Goal: Task Accomplishment & Management: Use online tool/utility

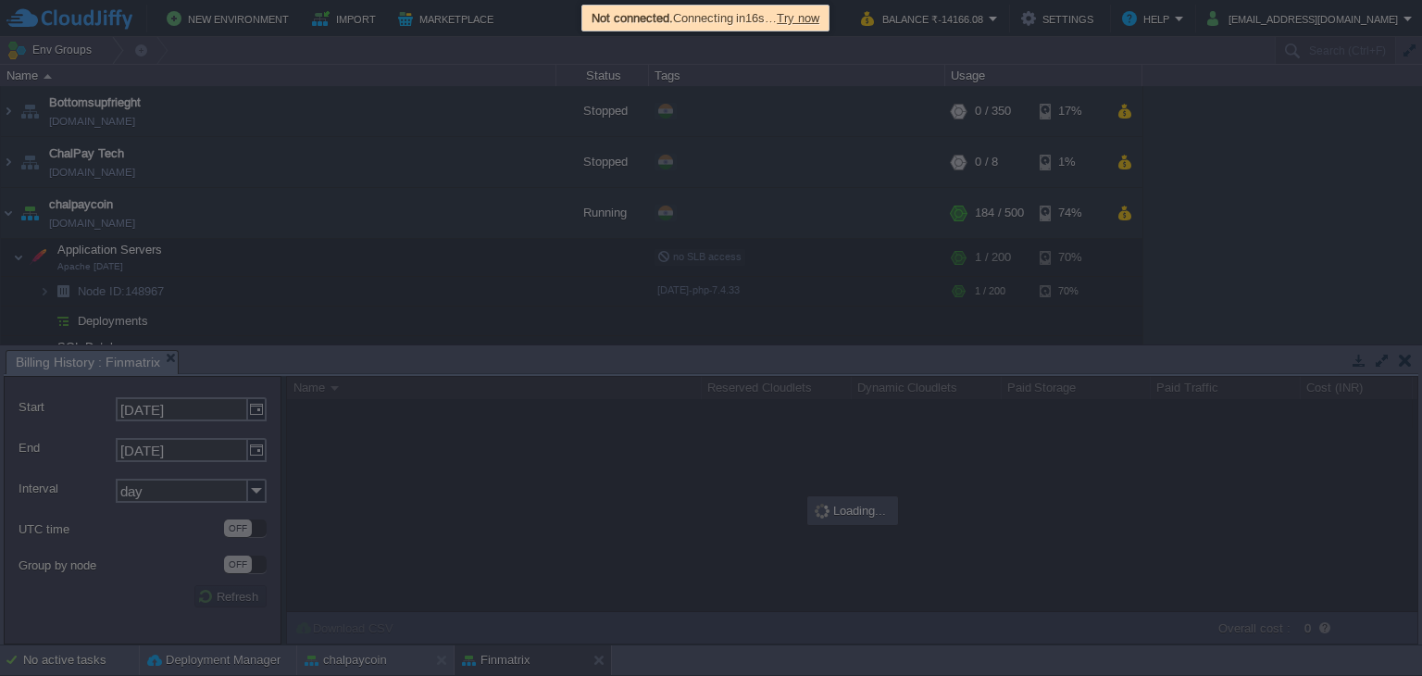
scroll to position [278, 0]
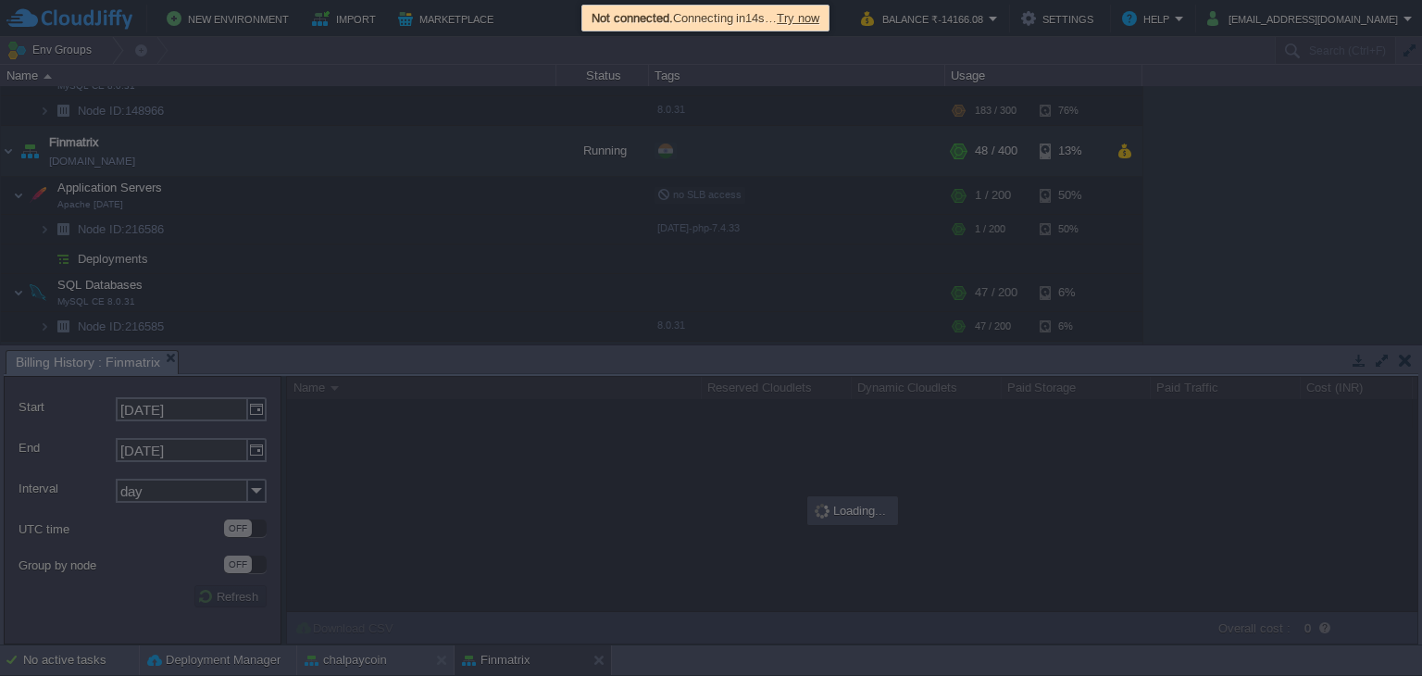
click at [811, 18] on span "Try now" at bounding box center [798, 18] width 43 height 14
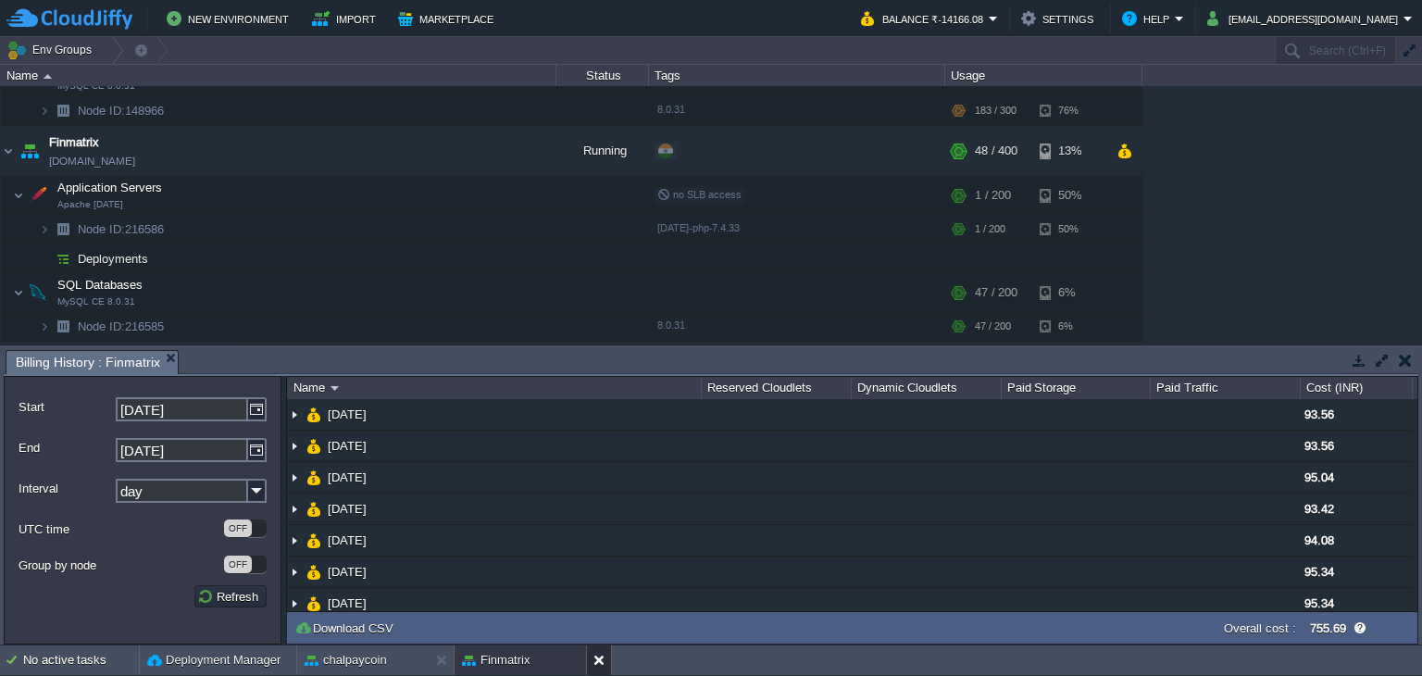
click at [602, 667] on button at bounding box center [602, 660] width 19 height 19
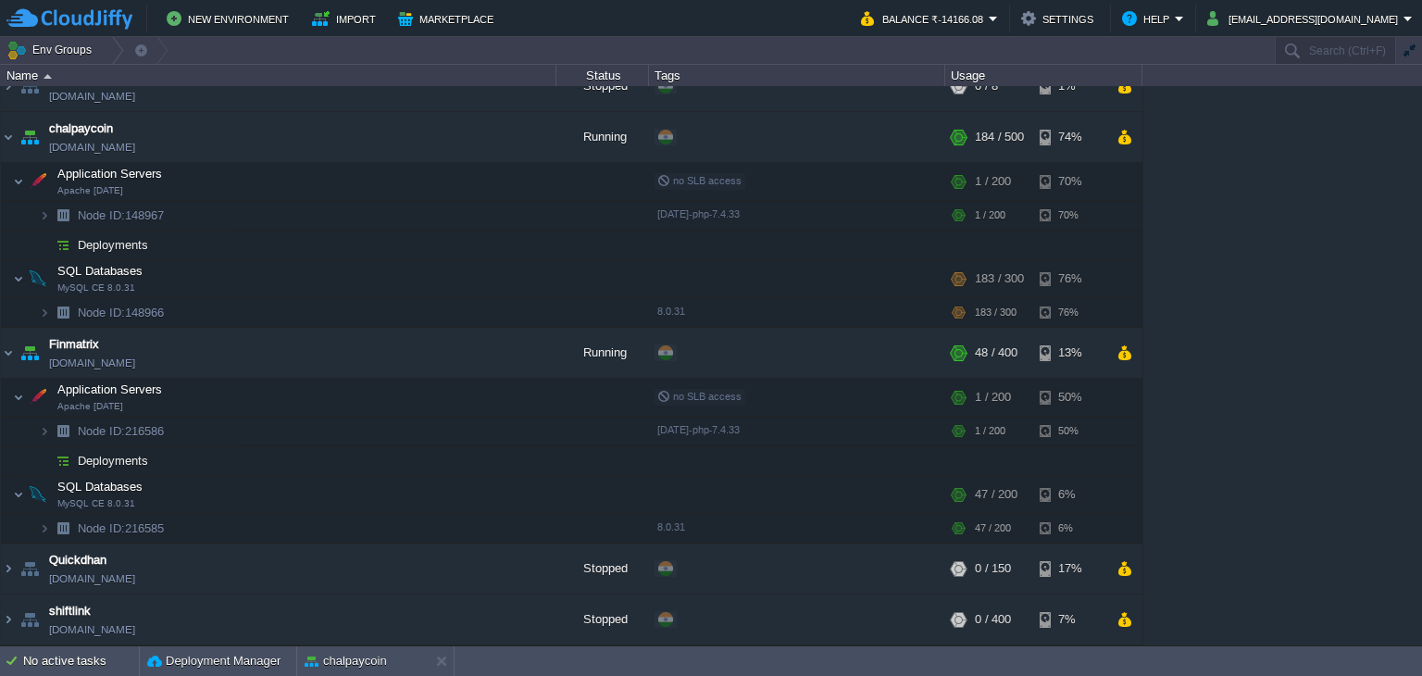
scroll to position [73, 0]
click at [344, 667] on button "chalpaycoin" at bounding box center [346, 661] width 82 height 19
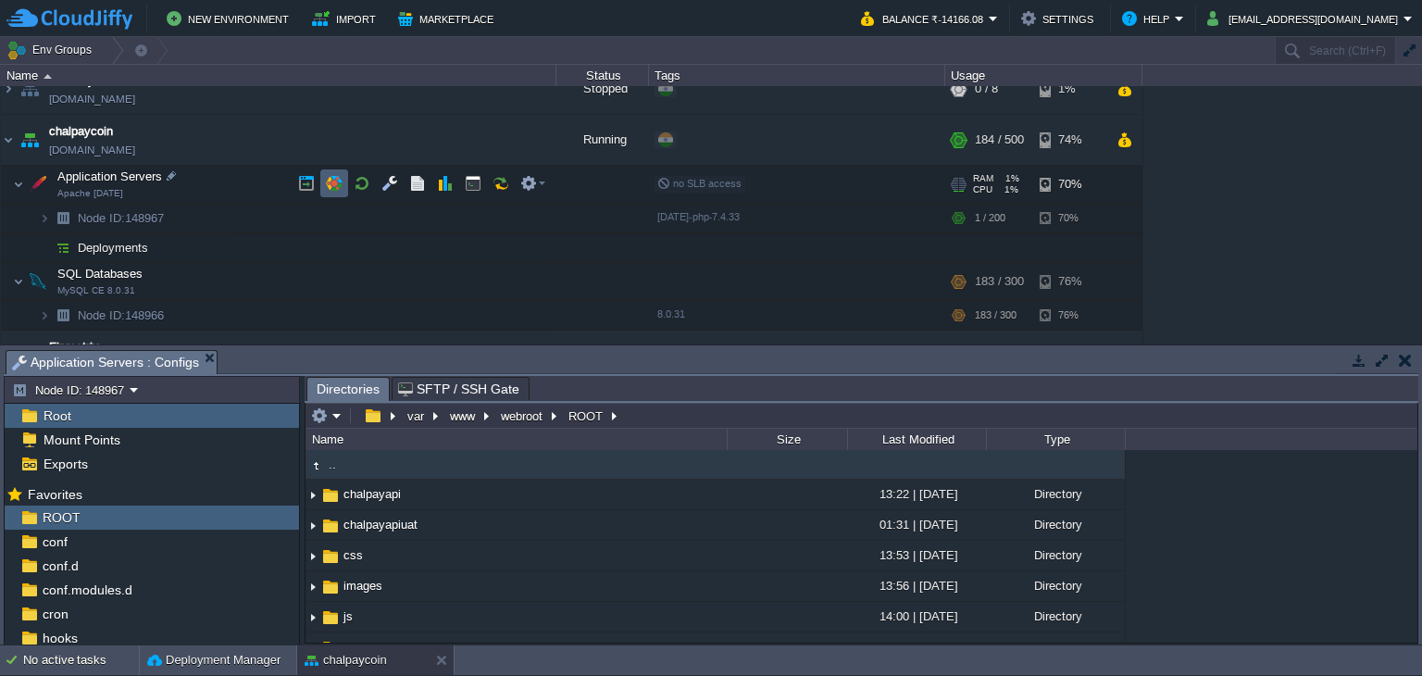
click at [323, 180] on td at bounding box center [334, 183] width 28 height 28
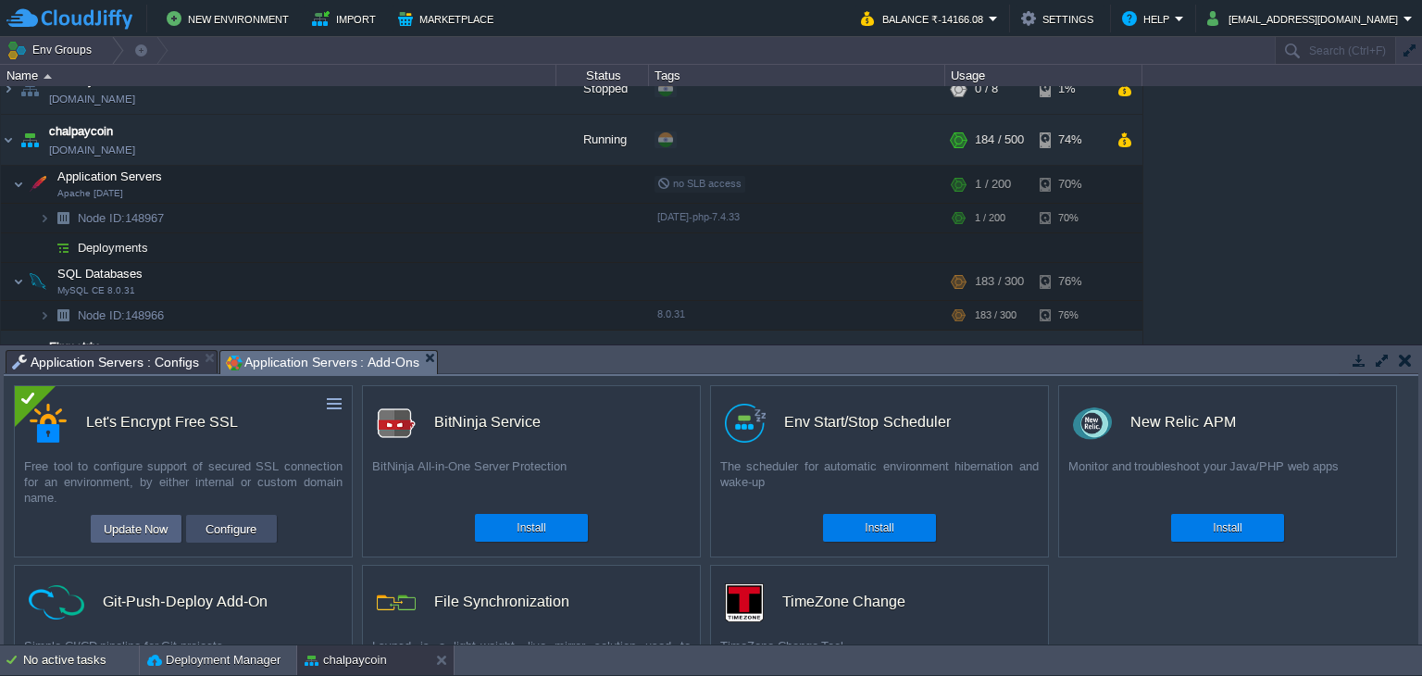
click at [206, 533] on button "Configure" at bounding box center [231, 528] width 62 height 22
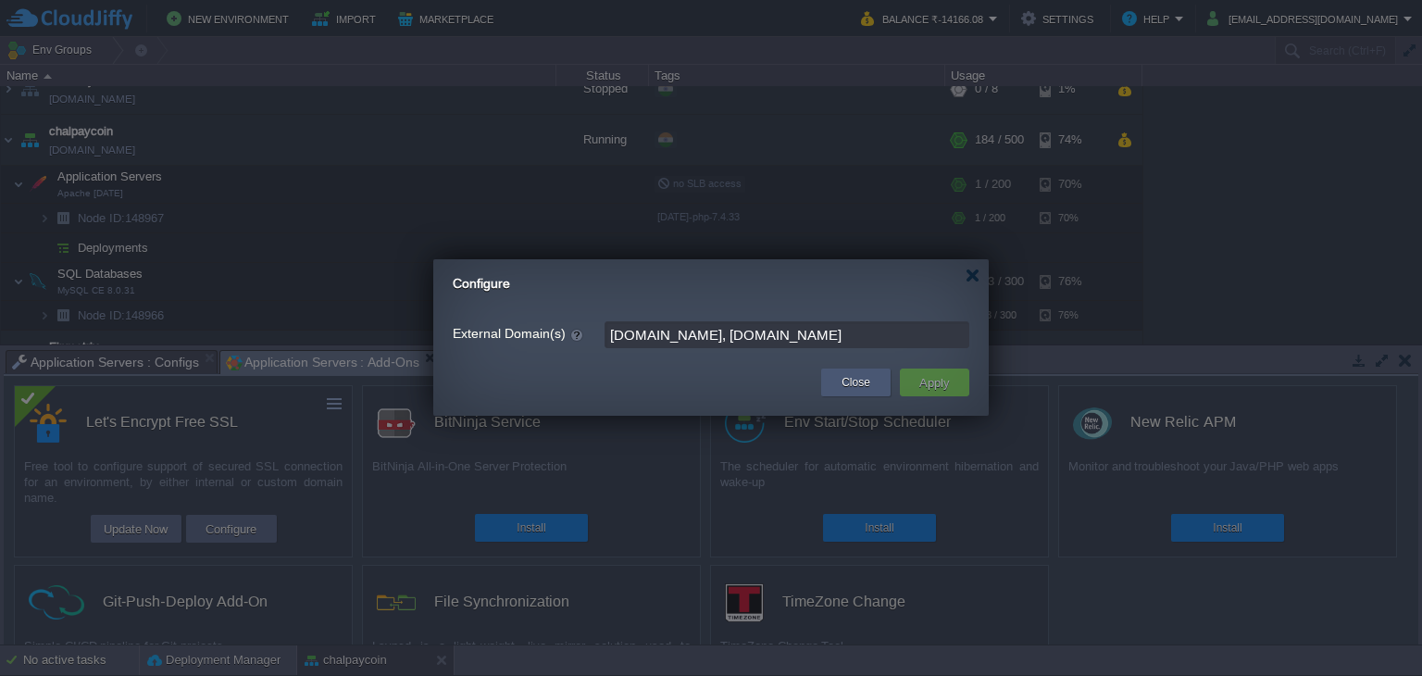
click at [864, 393] on div "Close" at bounding box center [856, 382] width 42 height 28
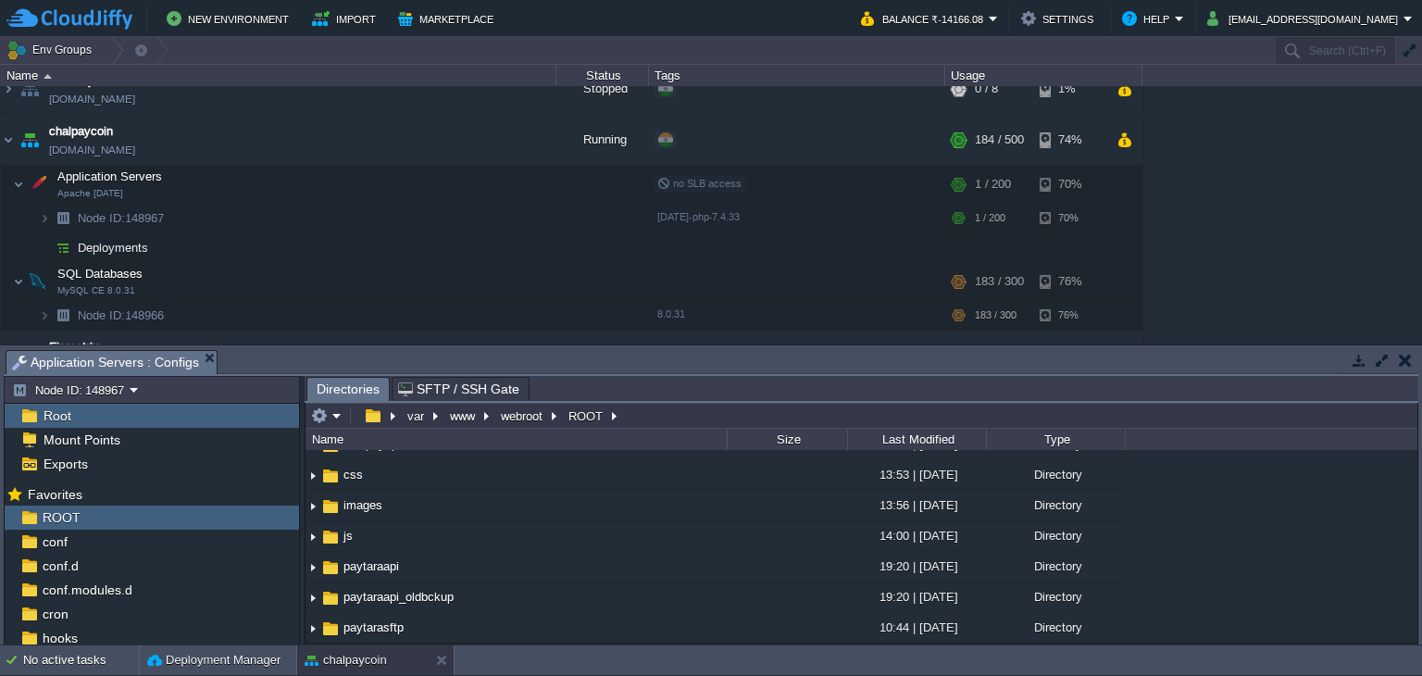
scroll to position [278, 0]
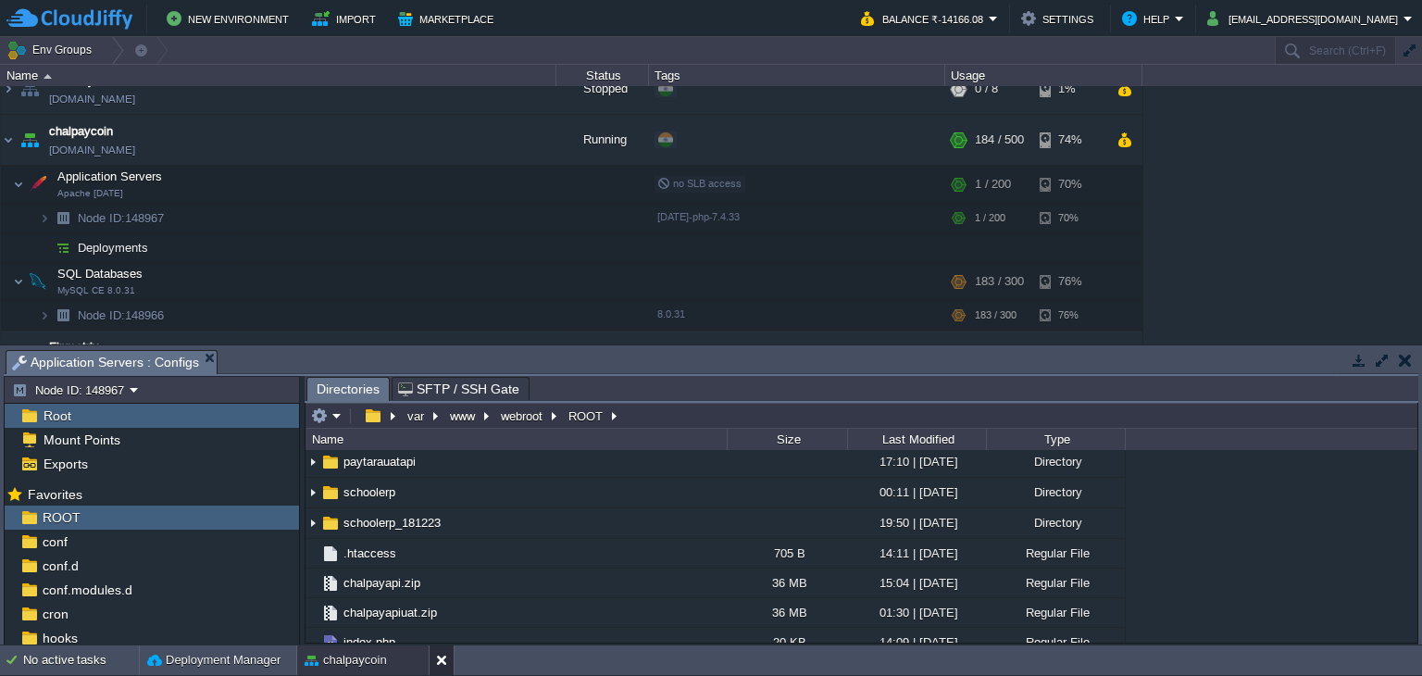
click at [440, 653] on button at bounding box center [445, 660] width 19 height 19
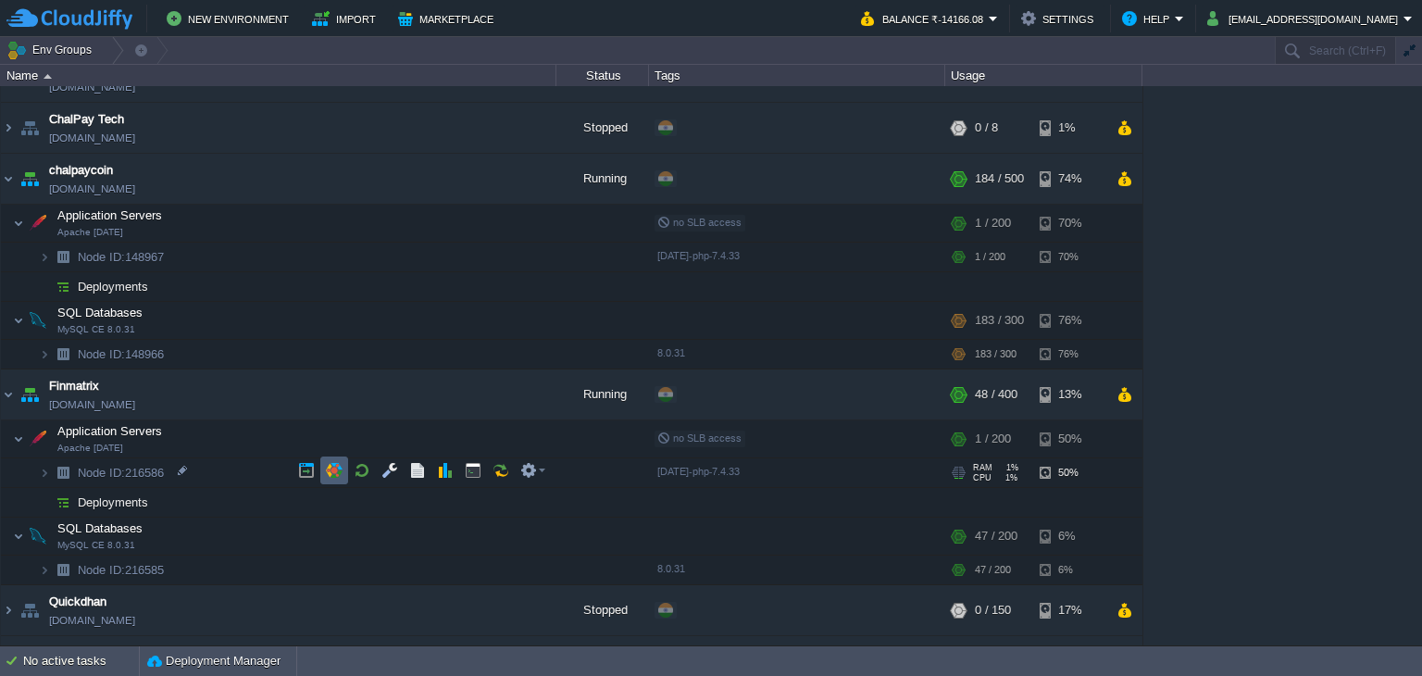
scroll to position [0, 0]
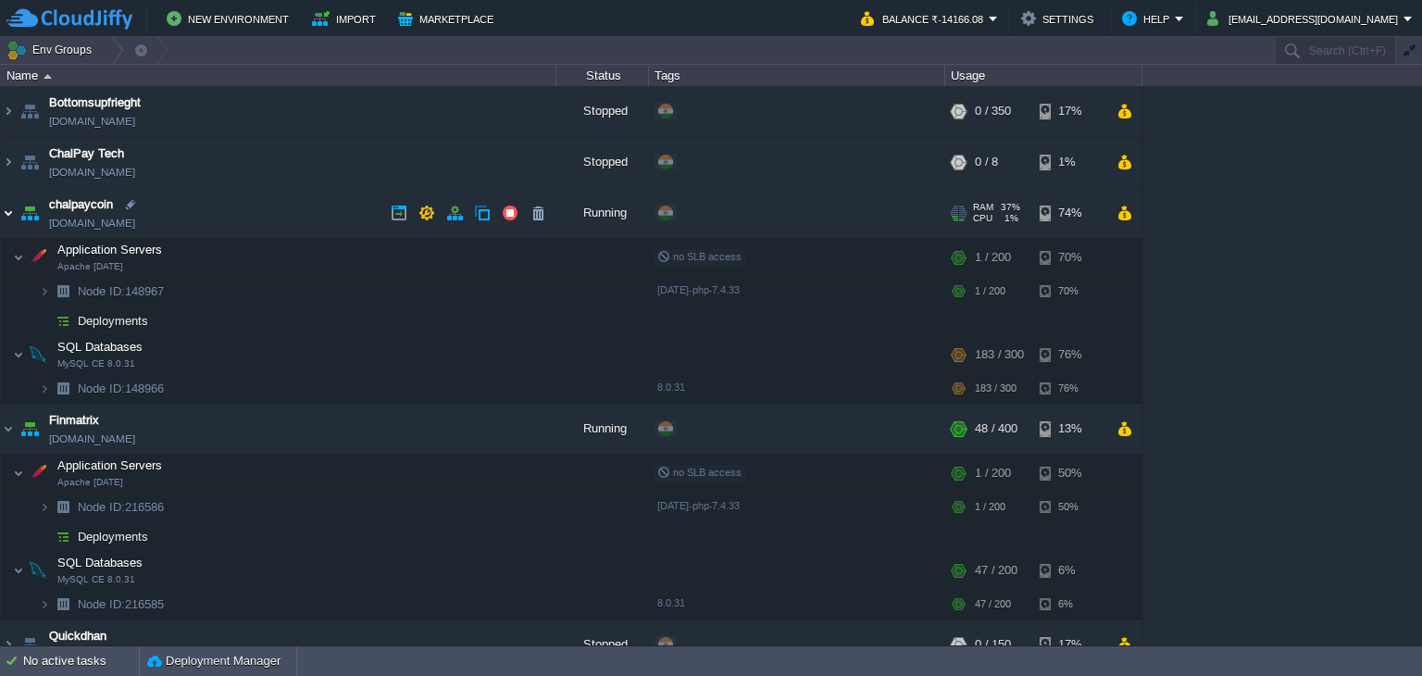
click at [3, 217] on img at bounding box center [8, 213] width 15 height 50
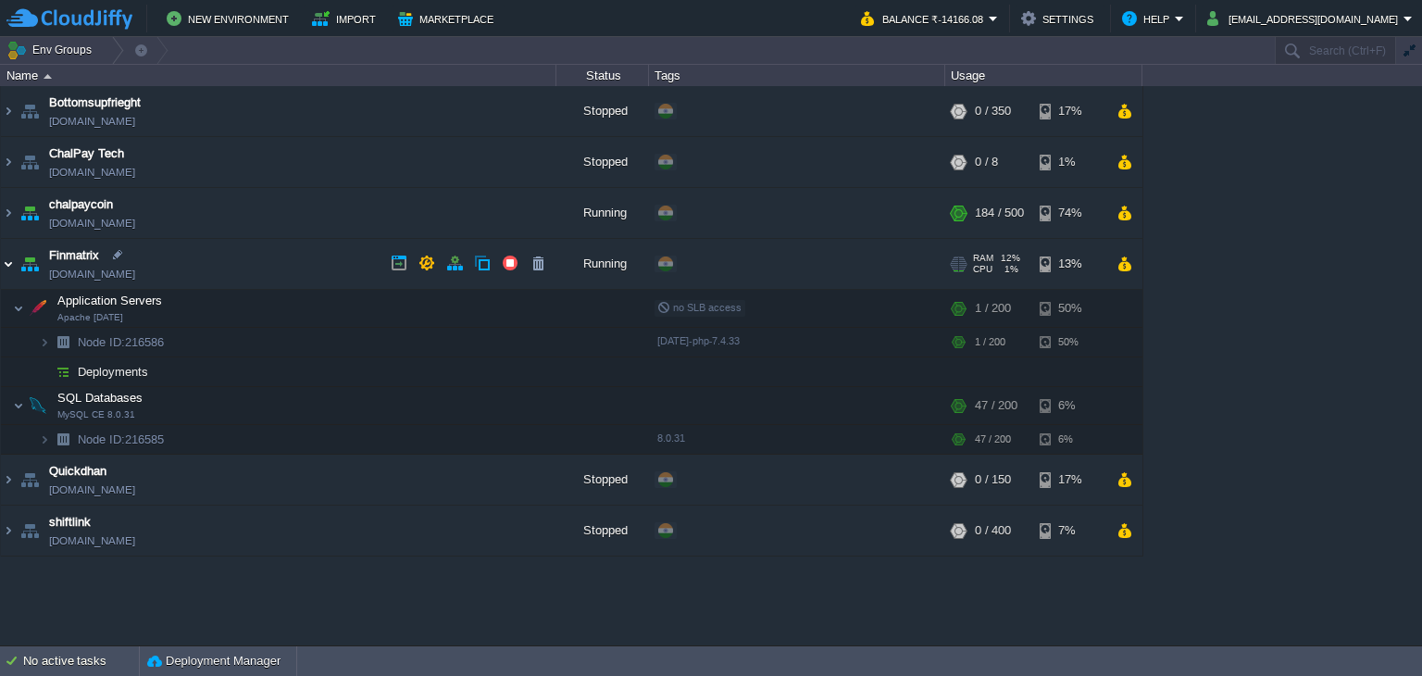
click at [3, 267] on img at bounding box center [8, 264] width 15 height 50
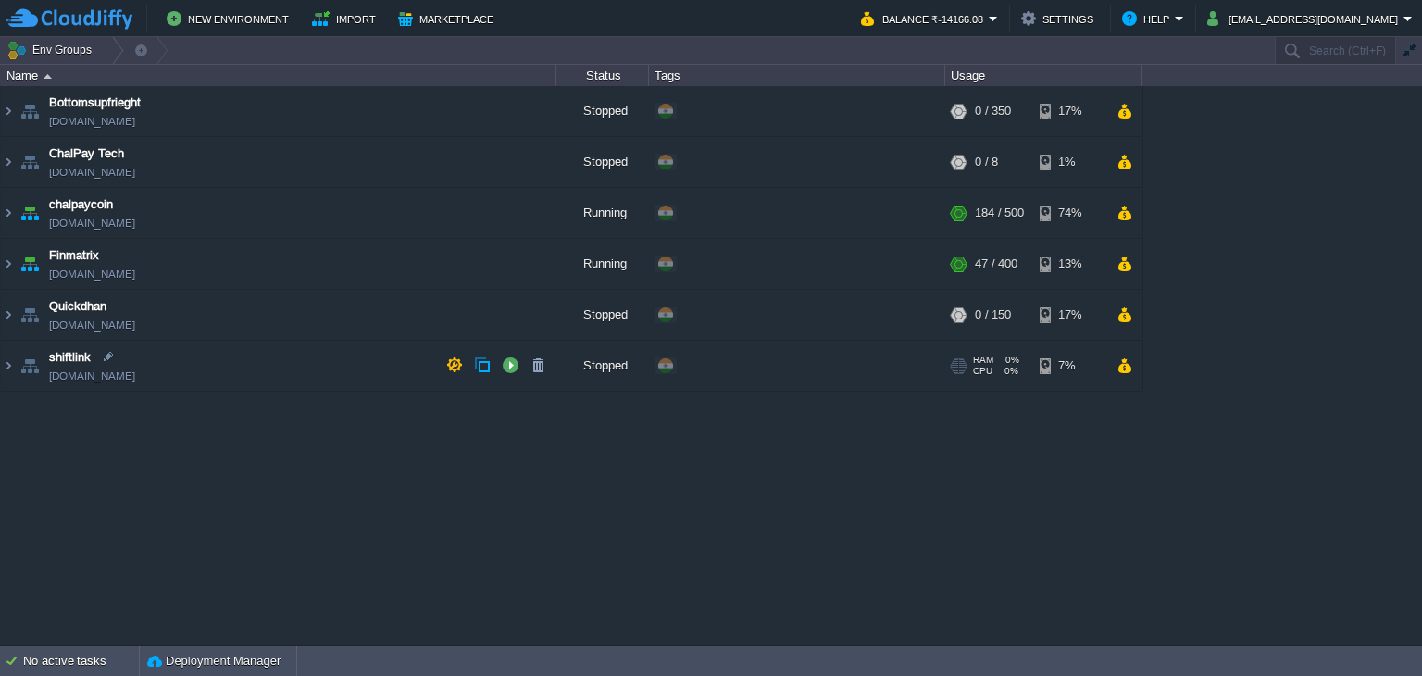
click at [330, 507] on div "Bottomsupfrieght [DOMAIN_NAME] Stopped + Add to Env Group RAM 0% CPU 0% 0 / 350…" at bounding box center [711, 365] width 1422 height 559
click at [458, 264] on button "button" at bounding box center [454, 263] width 17 height 17
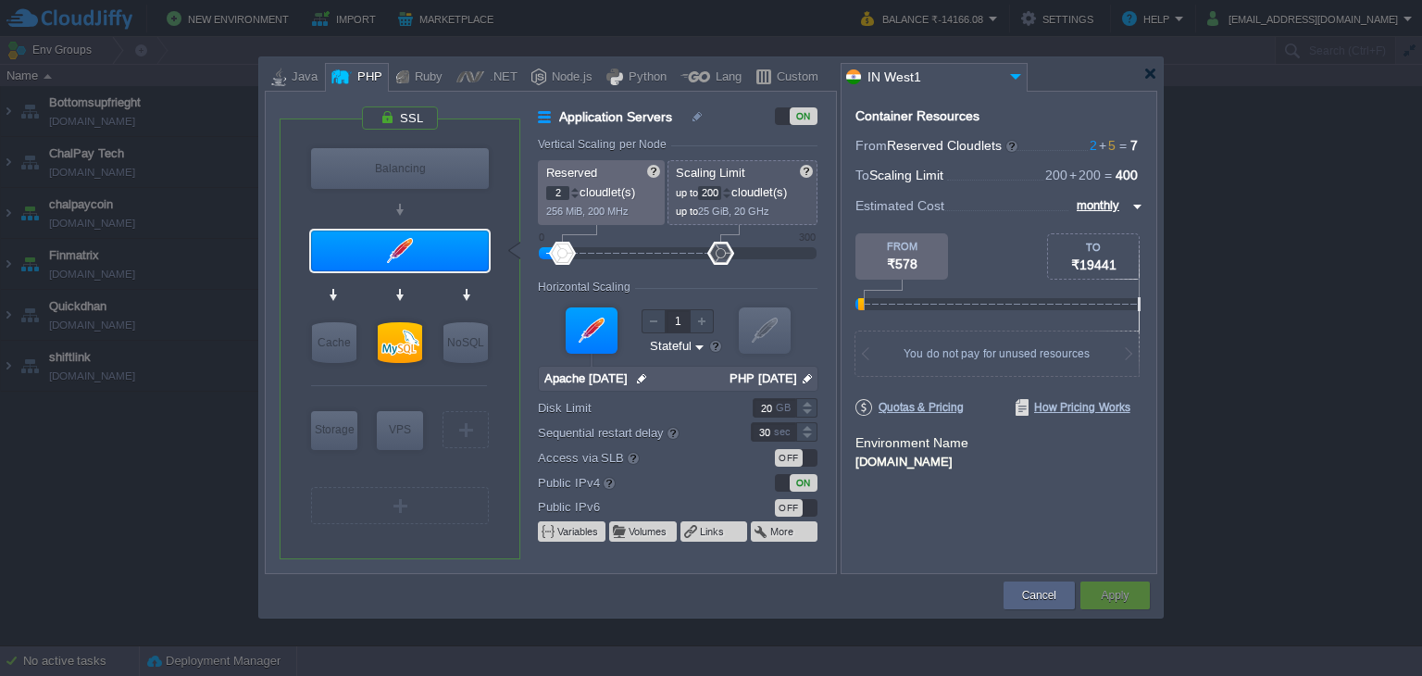
type input "MySQL CE 8.0.31"
click at [403, 344] on div at bounding box center [400, 342] width 44 height 41
type input "SQL Databases"
type input "5"
type input "MySQL CE 8.0.31"
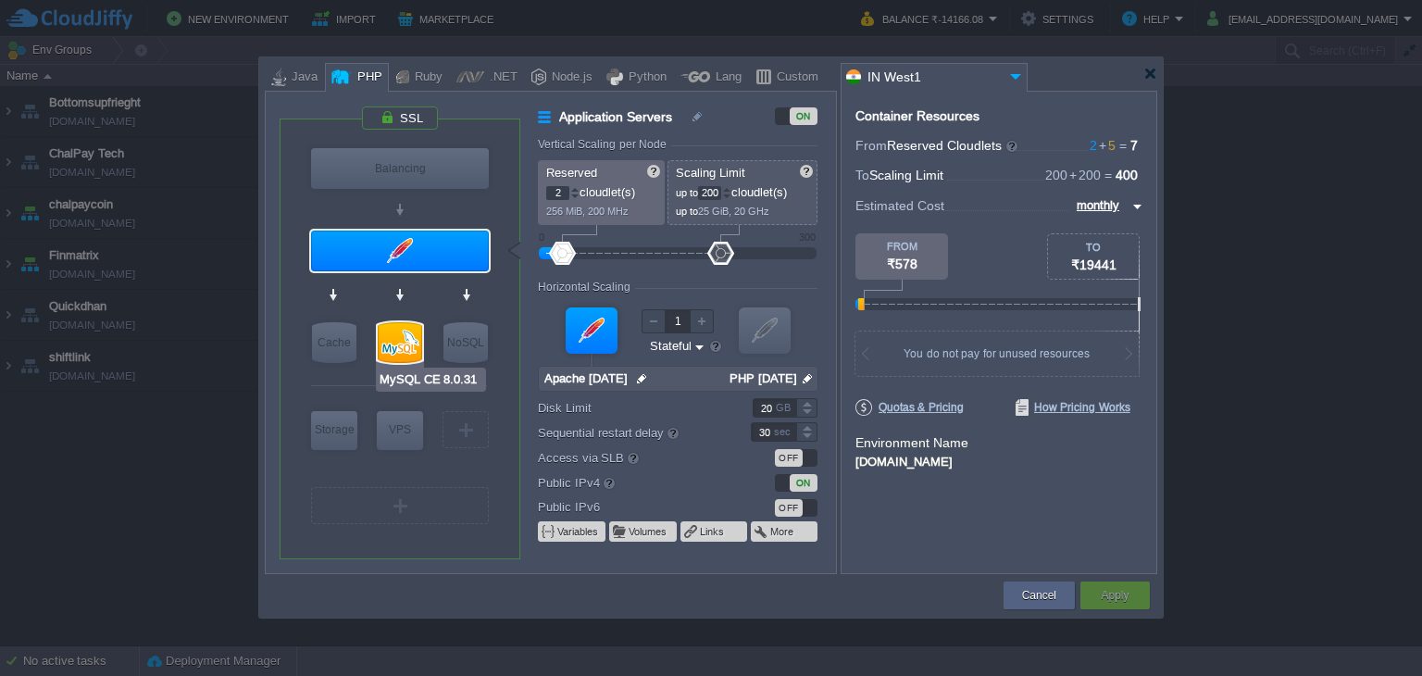
type input "null"
type input "8.0.31"
type input "Stateless"
type input "100"
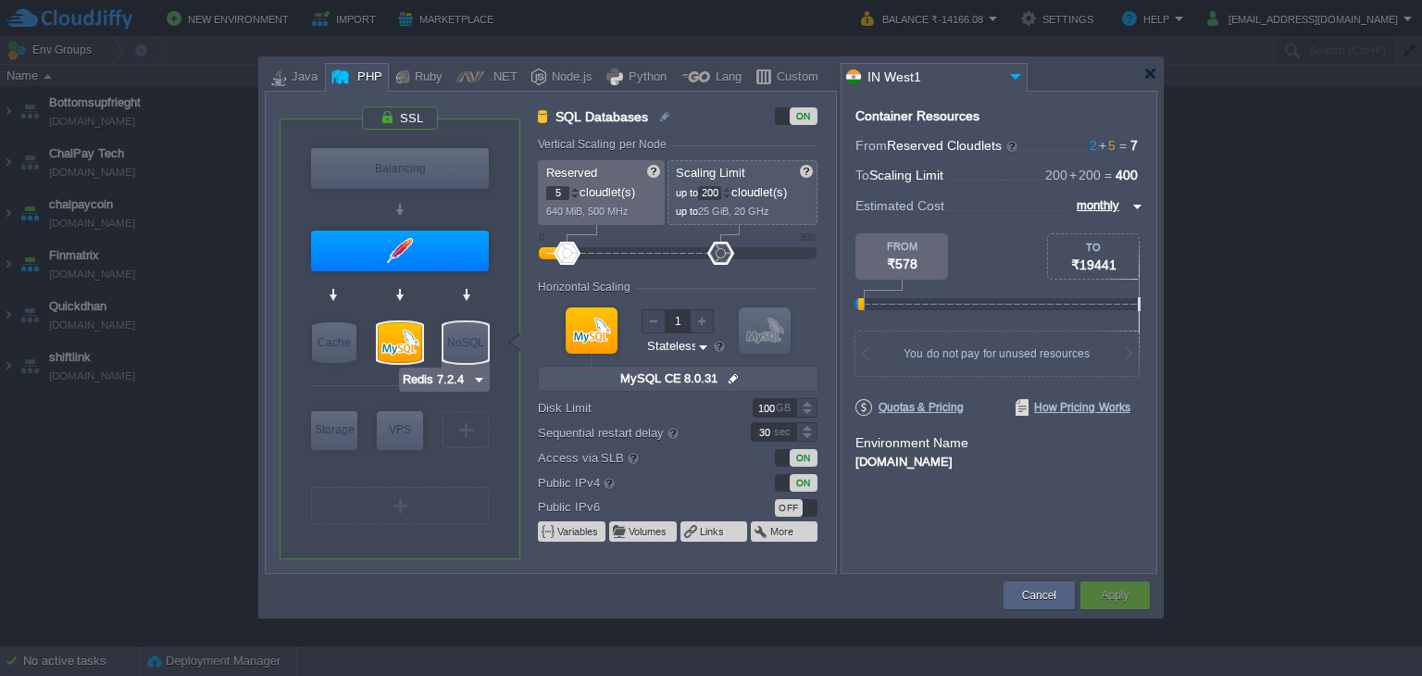
type input "Apache [DATE]"
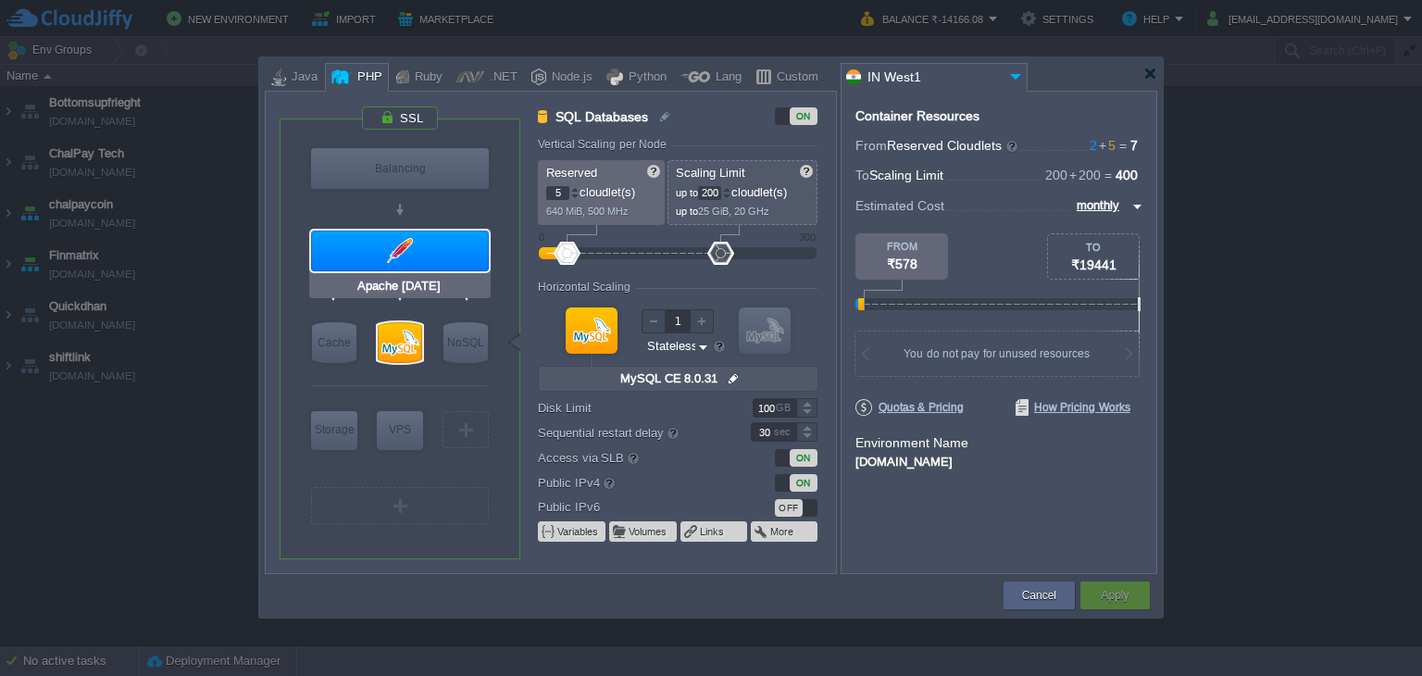
click at [466, 259] on div at bounding box center [400, 251] width 178 height 41
type input "Application Servers"
type input "2"
type input "Apache [DATE]"
type input "null"
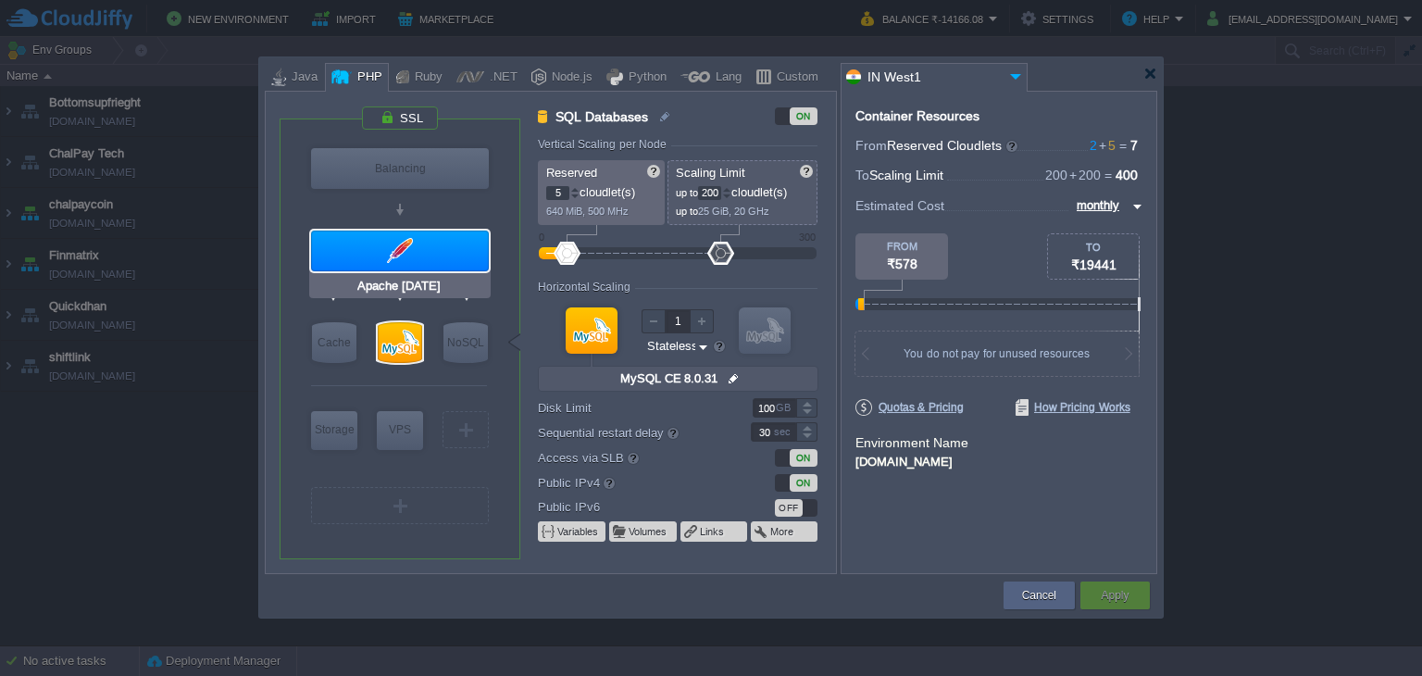
type input "PHP [DATE]"
type input "Stateful"
type input "20"
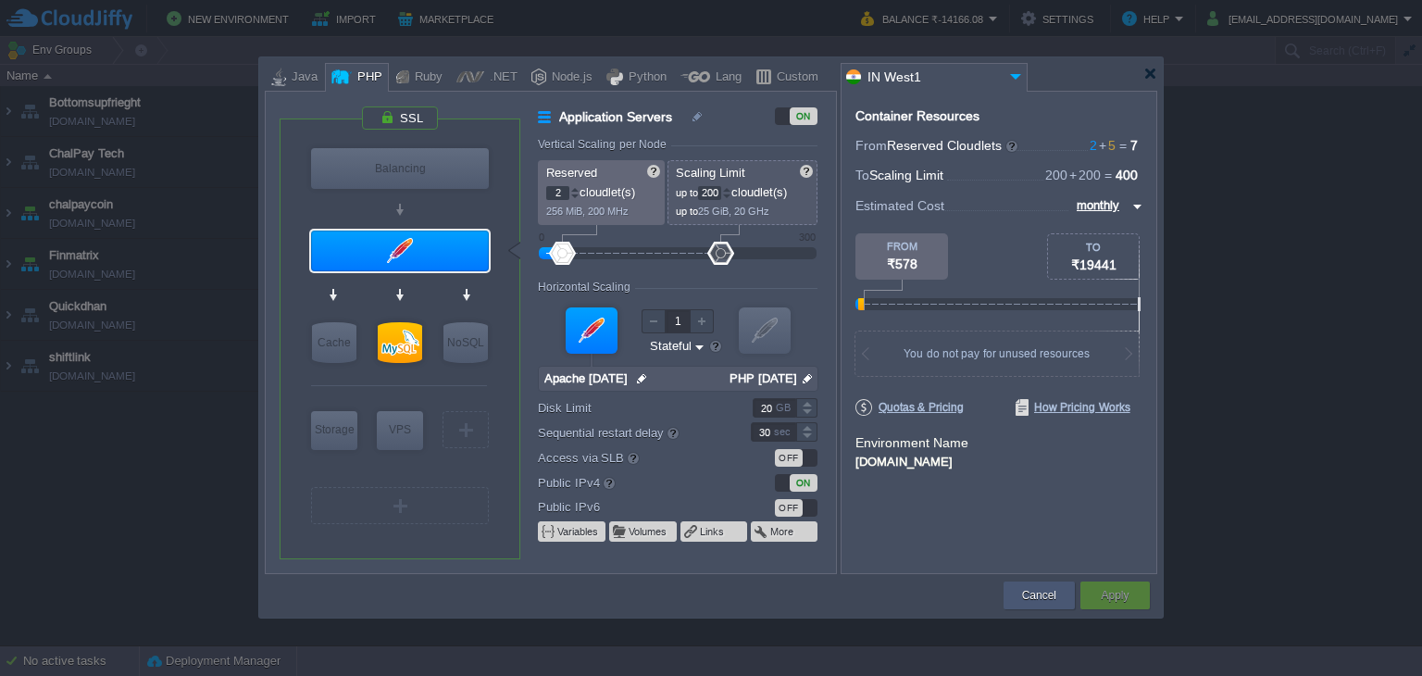
click at [1038, 597] on button "Cancel" at bounding box center [1039, 595] width 34 height 19
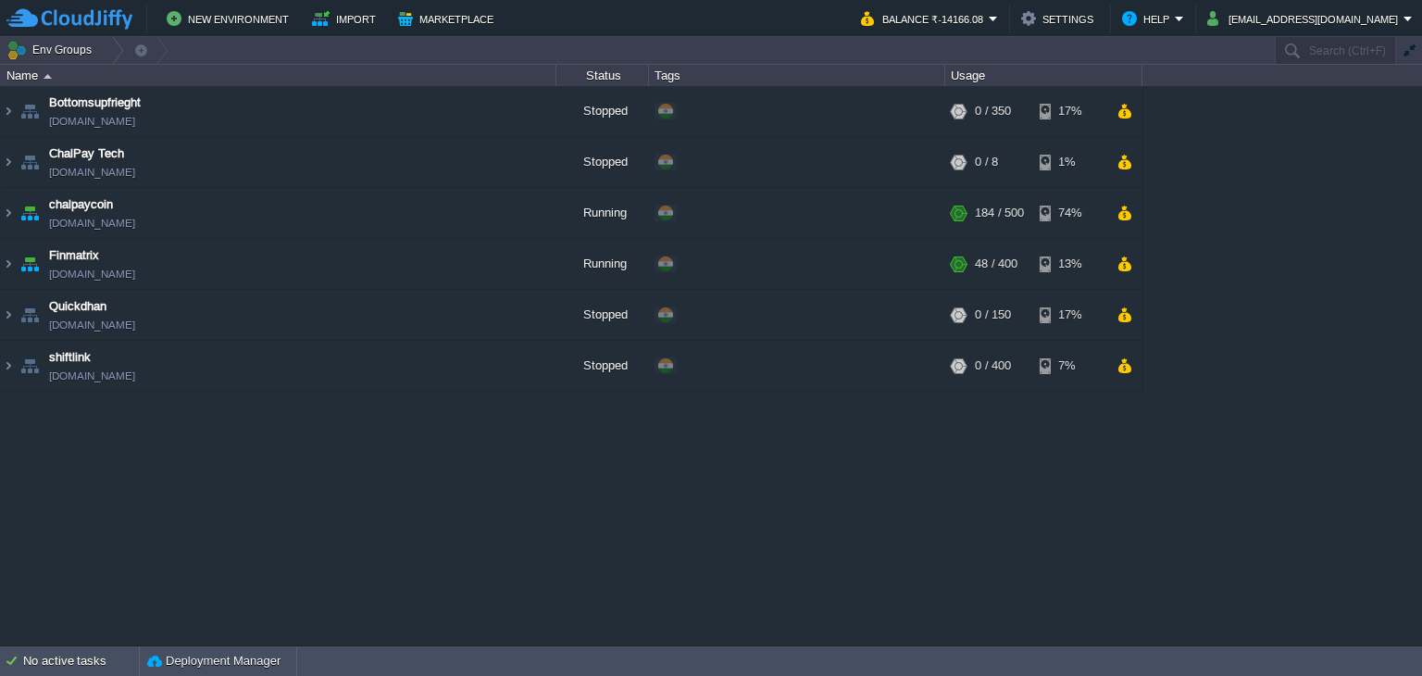
click at [551, 524] on div "Bottomsupfrieght [DOMAIN_NAME] Stopped + Add to Env Group RAM 0% CPU 0% 0 / 350…" at bounding box center [711, 365] width 1422 height 559
click at [251, 24] on button "New Environment" at bounding box center [231, 18] width 128 height 22
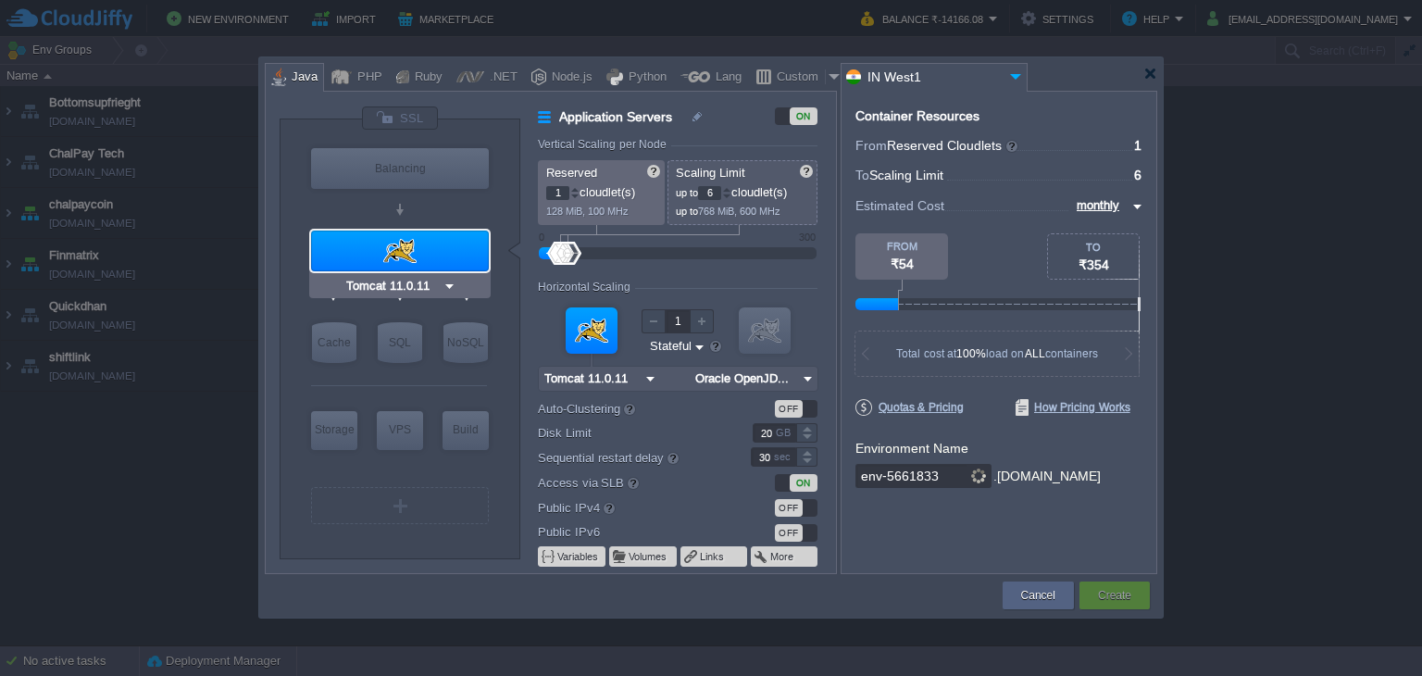
type input "NGINX 1.28.0"
click at [365, 75] on div "PHP" at bounding box center [367, 78] width 31 height 28
type input "Application Servers"
type input "4"
type input "Apache [DATE]"
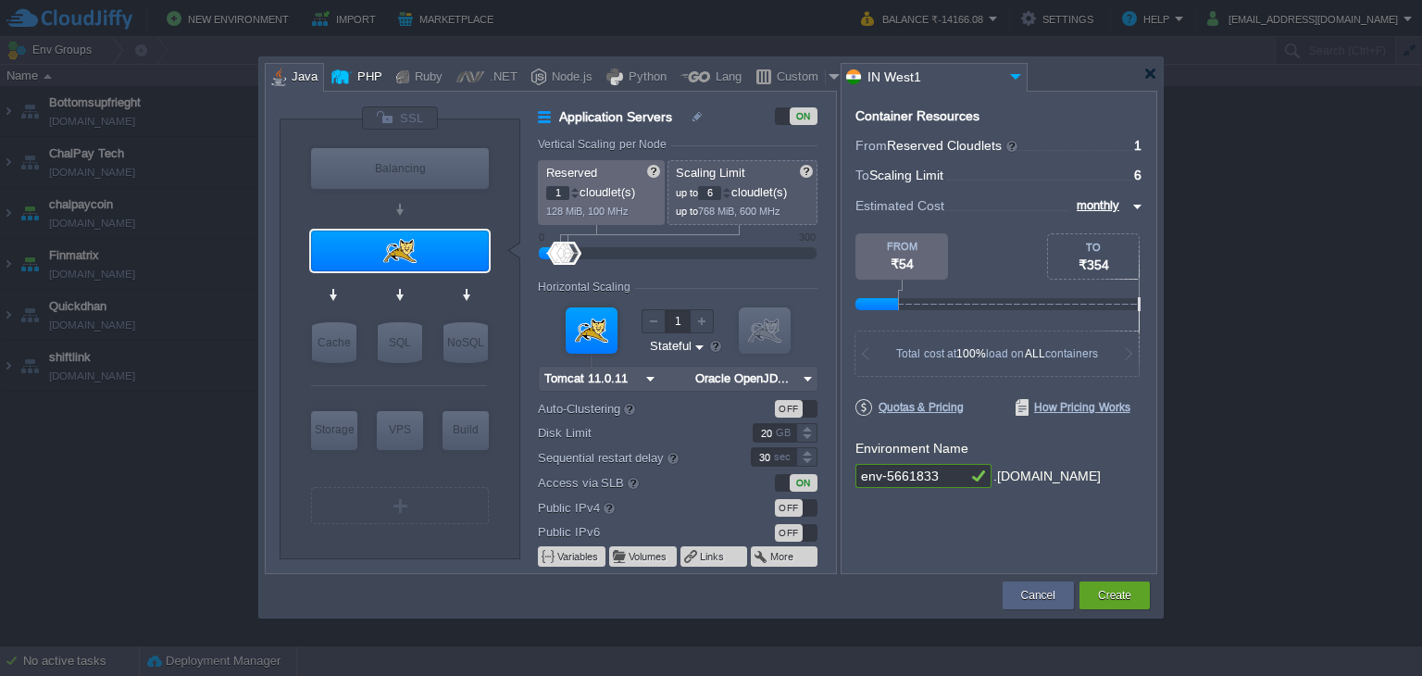
type input "PHP [DATE]"
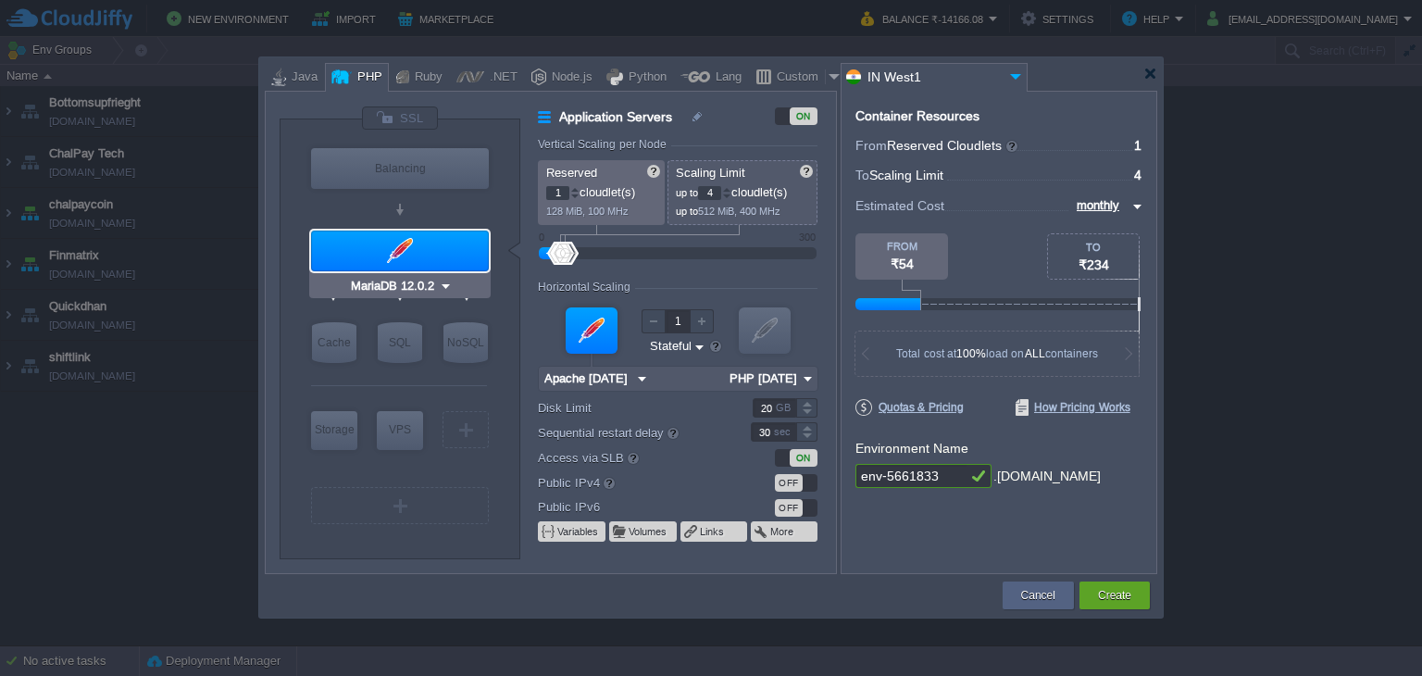
type input "AlmaLinux 9.6"
drag, startPoint x: 954, startPoint y: 479, endPoint x: 847, endPoint y: 500, distance: 109.5
click at [847, 500] on div "Container Resources From Reserved Cloudlets ... = 1 not added To Scaling Limit …" at bounding box center [999, 332] width 317 height 483
type input "anadatech"
type input "AlmaLinux 9.6"
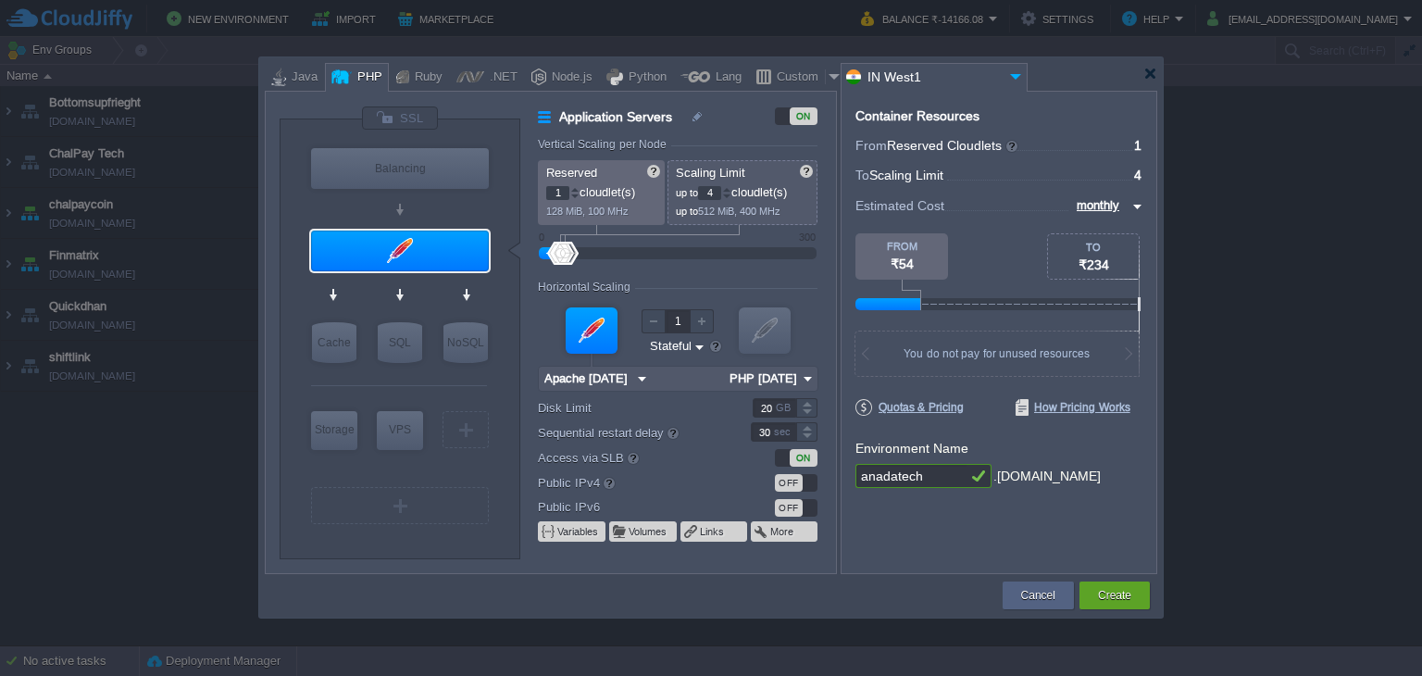
type input "2"
click at [578, 189] on div at bounding box center [574, 189] width 9 height 6
click at [731, 190] on div at bounding box center [726, 189] width 9 height 6
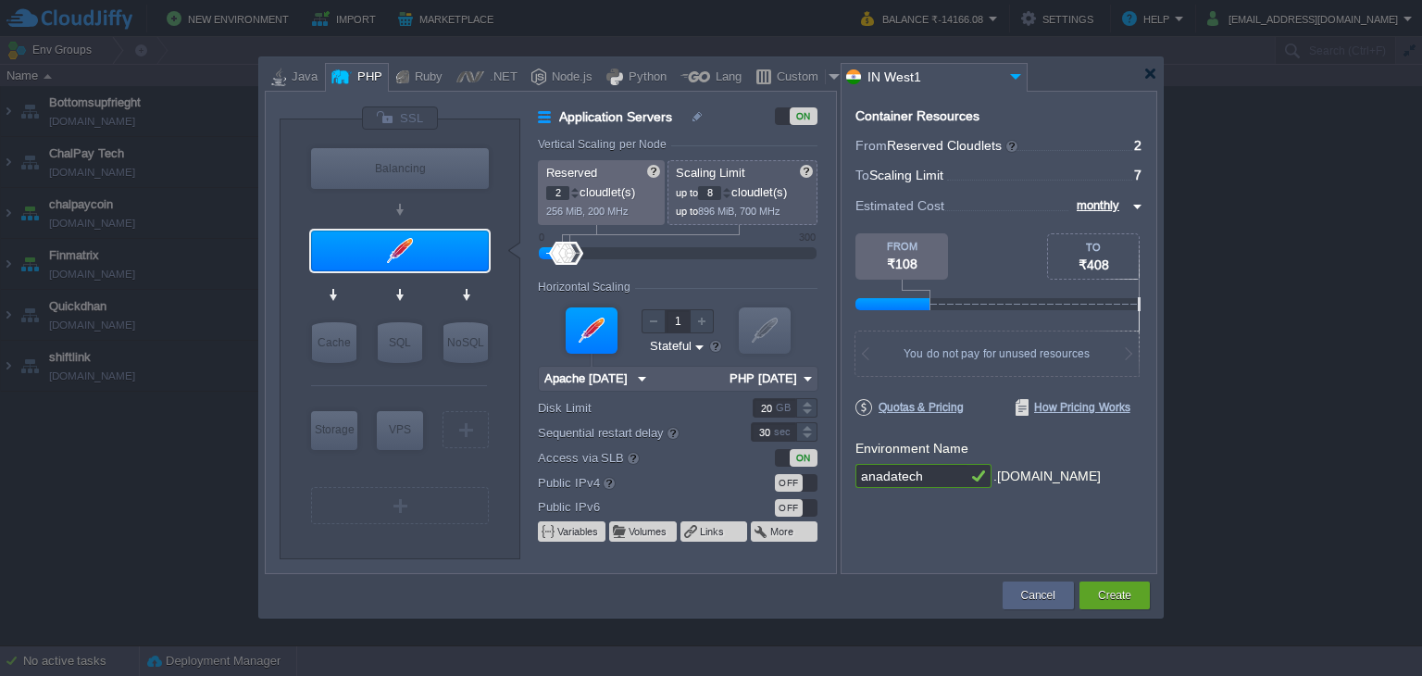
click at [731, 190] on div at bounding box center [726, 189] width 9 height 6
click at [729, 189] on div at bounding box center [726, 189] width 9 height 6
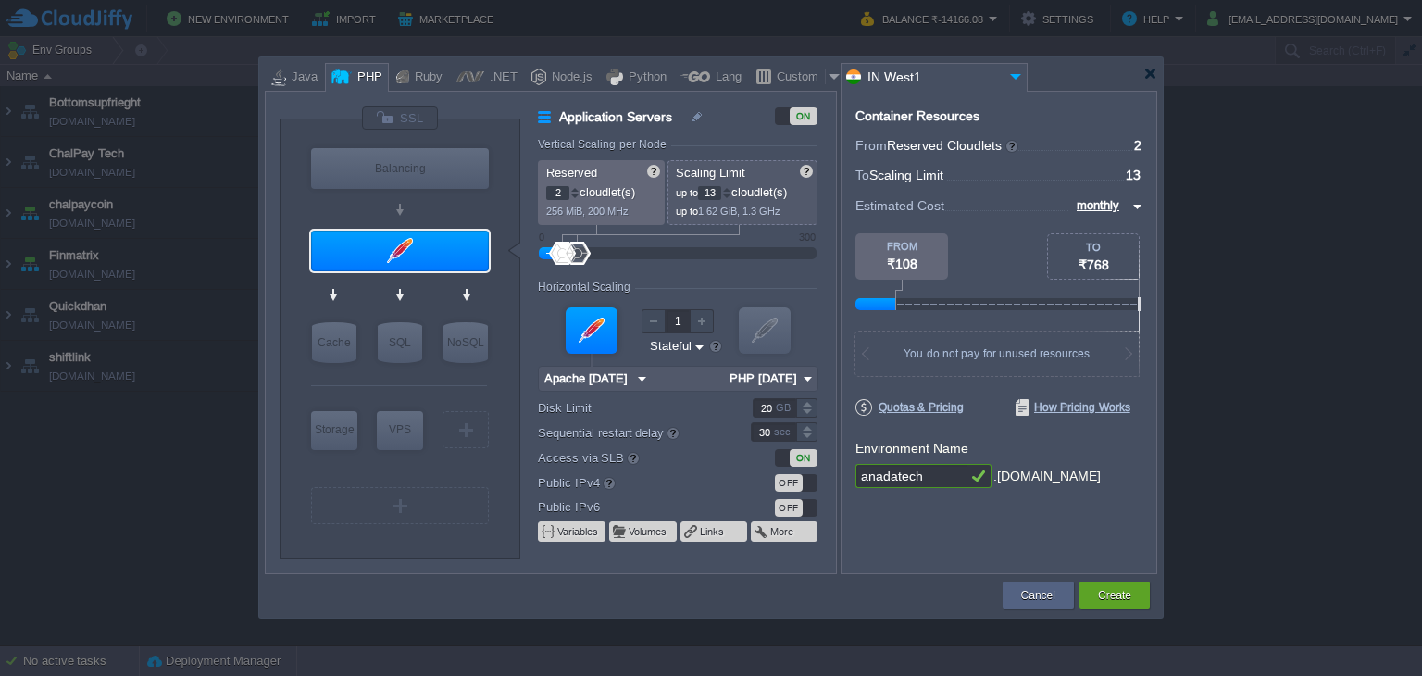
click at [729, 189] on div at bounding box center [726, 189] width 9 height 6
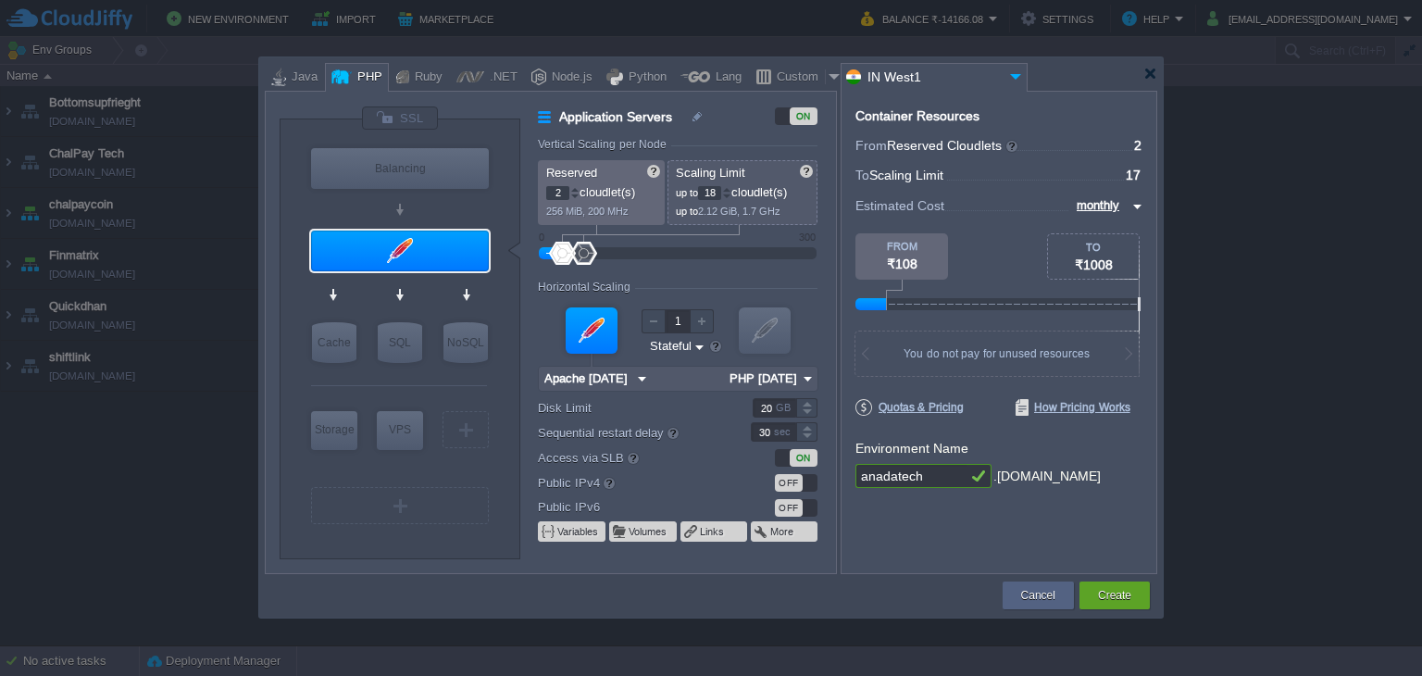
click at [729, 189] on div at bounding box center [726, 189] width 9 height 6
click at [729, 190] on div at bounding box center [726, 189] width 9 height 6
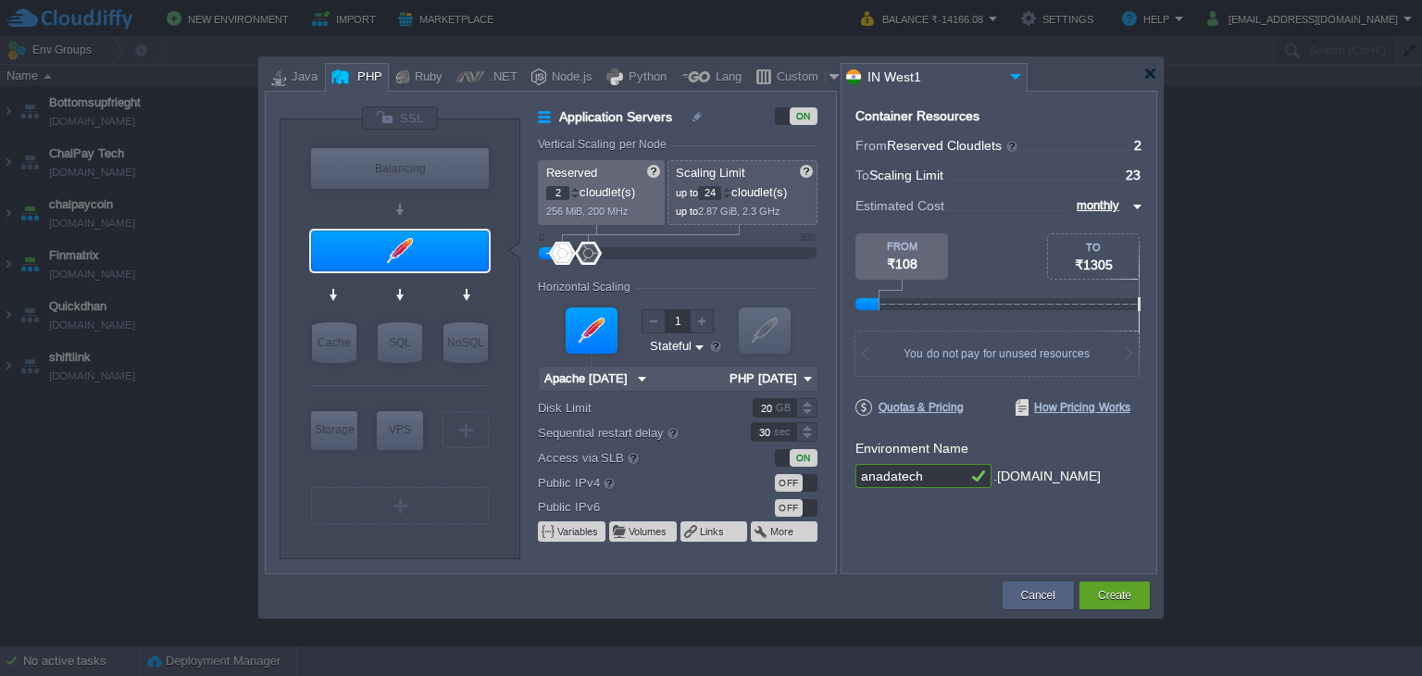
click at [729, 190] on div at bounding box center [726, 189] width 9 height 6
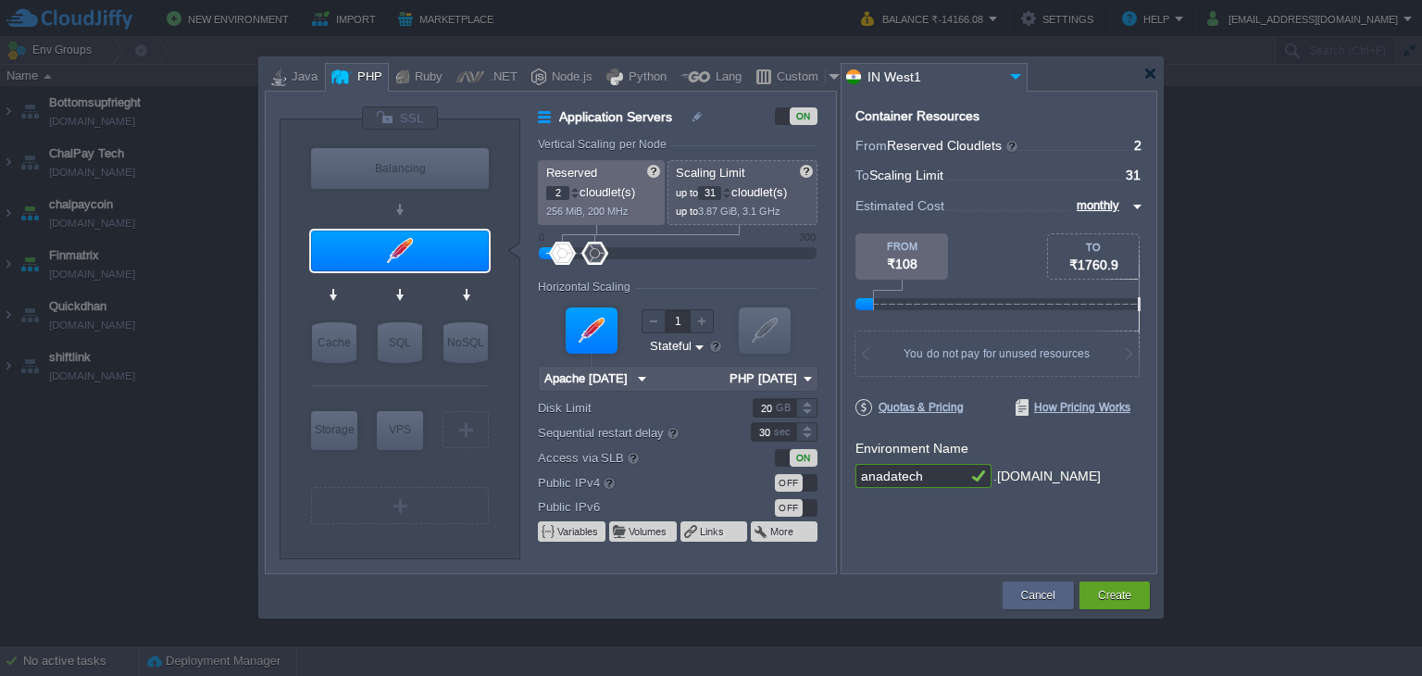
type input "32"
click at [729, 190] on div at bounding box center [726, 189] width 9 height 6
click at [1041, 600] on button "Cancel" at bounding box center [1038, 595] width 34 height 19
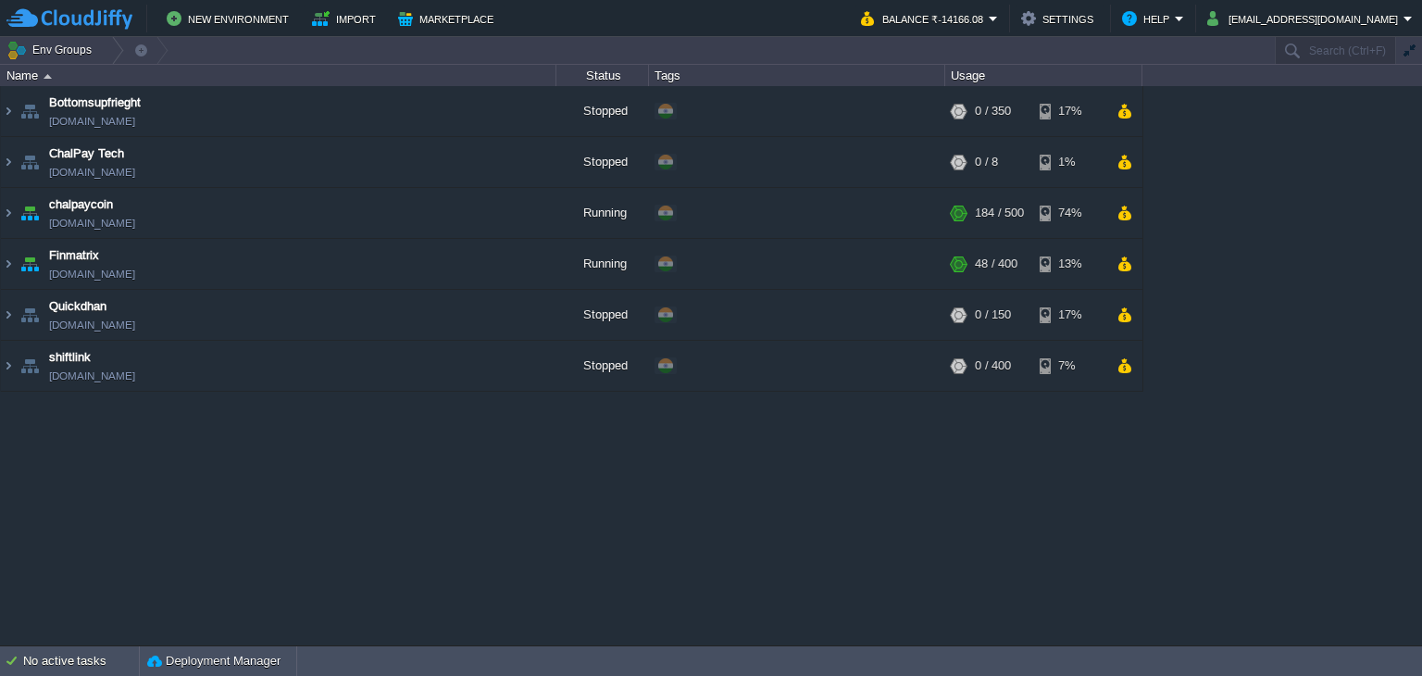
click at [424, 517] on div "Bottomsupfrieght [DOMAIN_NAME] Stopped + Add to Env Group RAM 0% CPU 0% 0 / 350…" at bounding box center [711, 365] width 1422 height 559
click at [4, 216] on img at bounding box center [8, 213] width 15 height 50
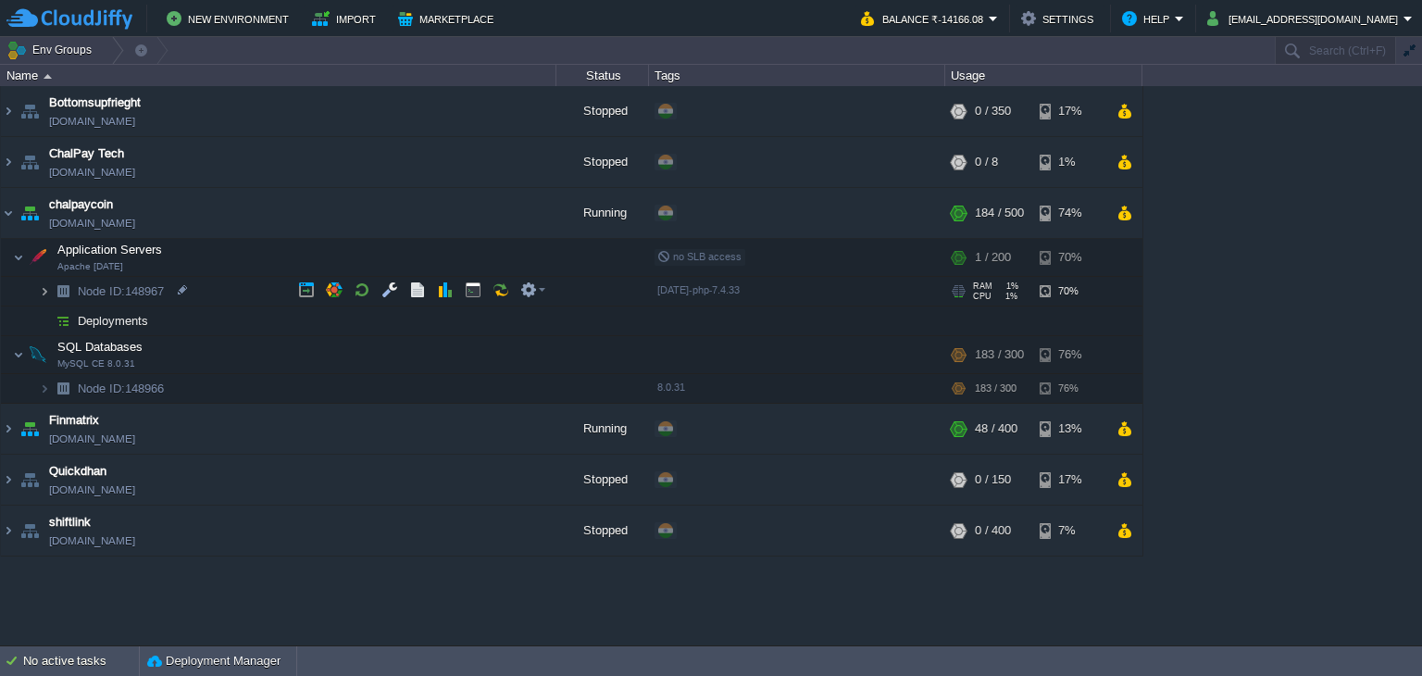
click at [40, 293] on img at bounding box center [44, 291] width 11 height 29
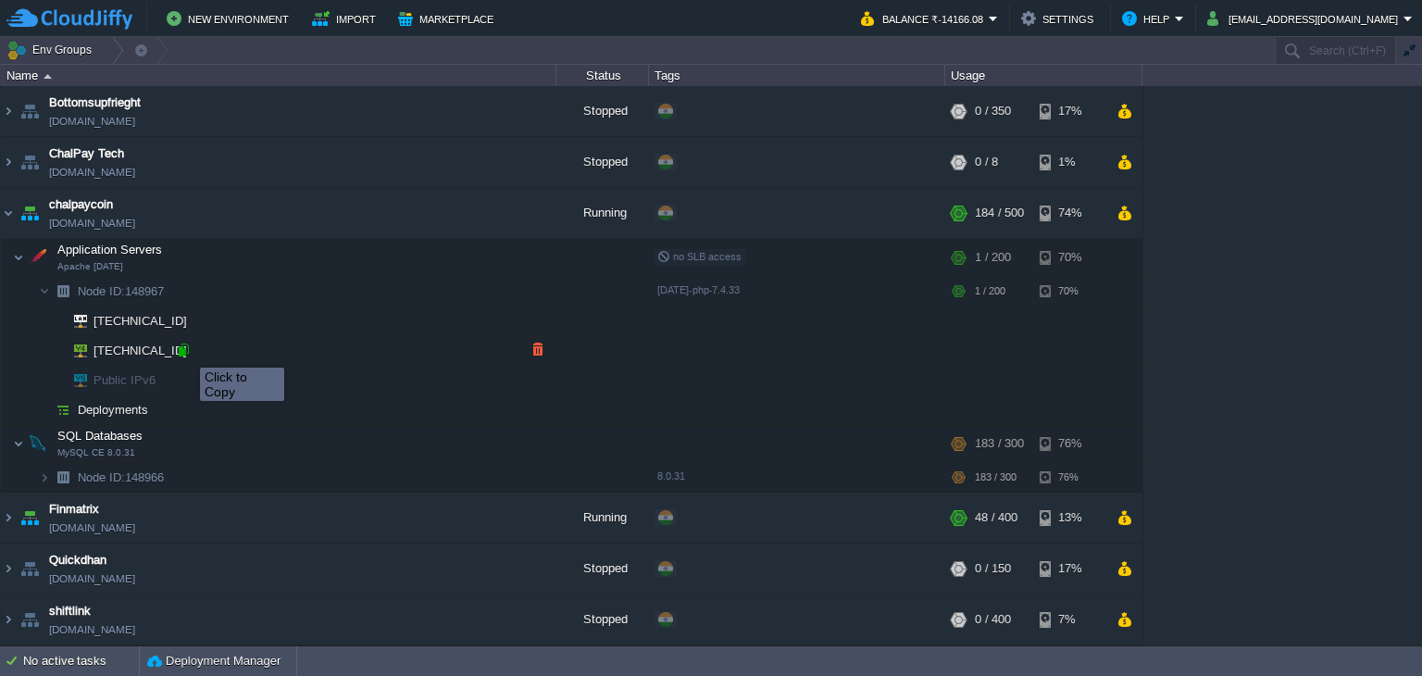
click at [186, 351] on div at bounding box center [183, 350] width 17 height 17
